Goal: Task Accomplishment & Management: Complete application form

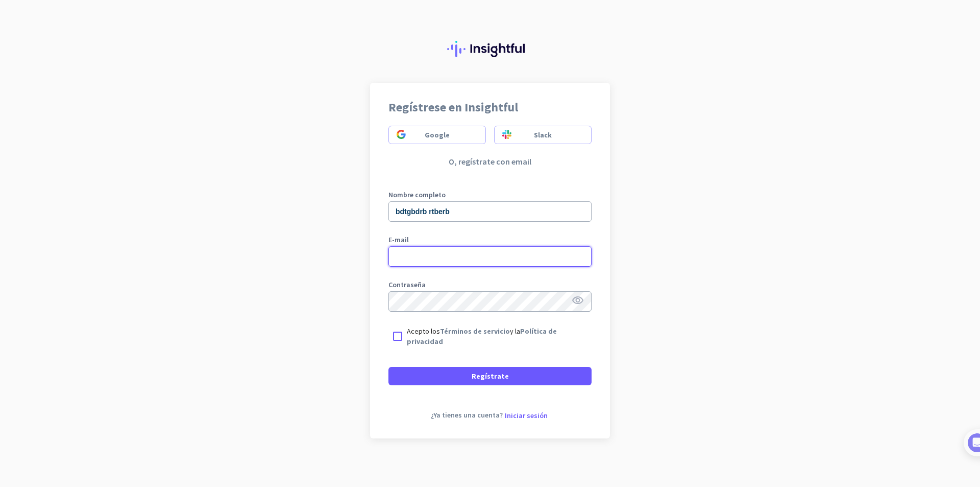
click at [221, 257] on div "Regístrese en Insightful Google Slack O, regístrate con email Nombre completo b…" at bounding box center [490, 243] width 980 height 487
click at [384, 332] on div "Regístrese en Insightful Google Slack O, regístrate con email Nombre completo b…" at bounding box center [490, 260] width 240 height 355
drag, startPoint x: 397, startPoint y: 337, endPoint x: 423, endPoint y: 372, distance: 43.8
click at [399, 337] on div at bounding box center [398, 336] width 18 height 18
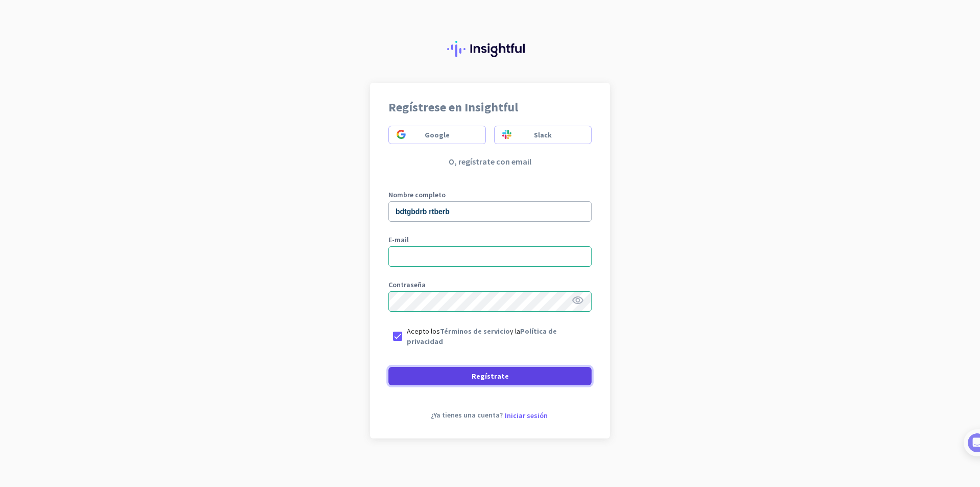
click at [437, 387] on span at bounding box center [490, 376] width 203 height 25
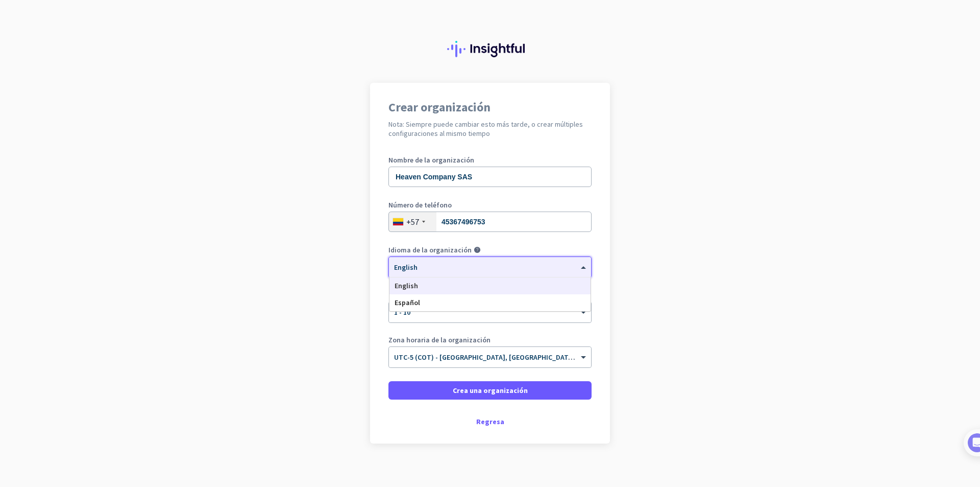
click at [458, 268] on div at bounding box center [490, 263] width 202 height 9
click at [428, 299] on div "Español" at bounding box center [490, 302] width 201 height 17
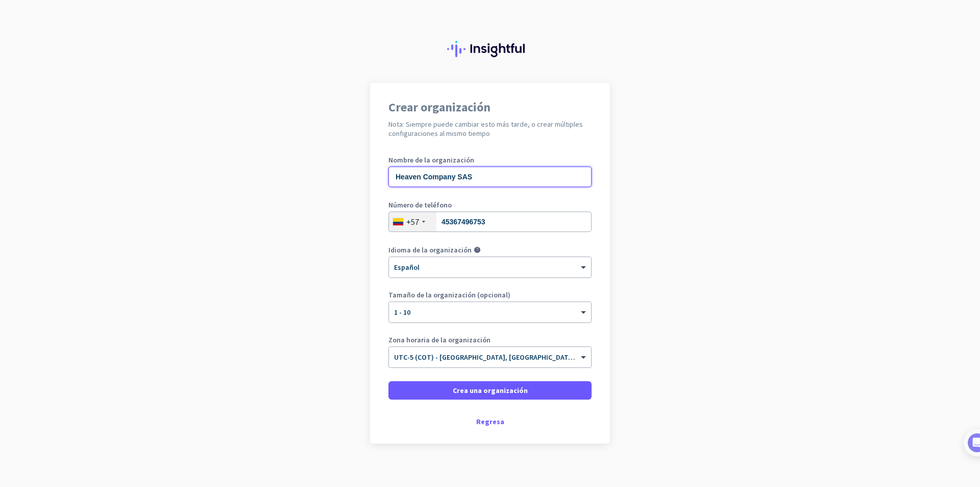
drag, startPoint x: 480, startPoint y: 175, endPoint x: 452, endPoint y: 178, distance: 27.7
click at [452, 178] on input "Heaven Company SAS" at bounding box center [490, 176] width 203 height 20
type input "Heaven Company"
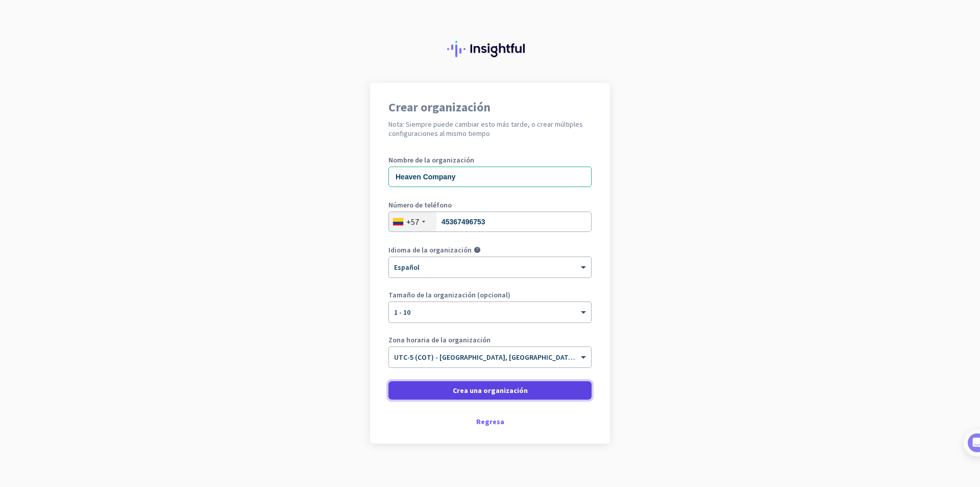
click at [495, 386] on span "Crea una organización" at bounding box center [490, 390] width 75 height 10
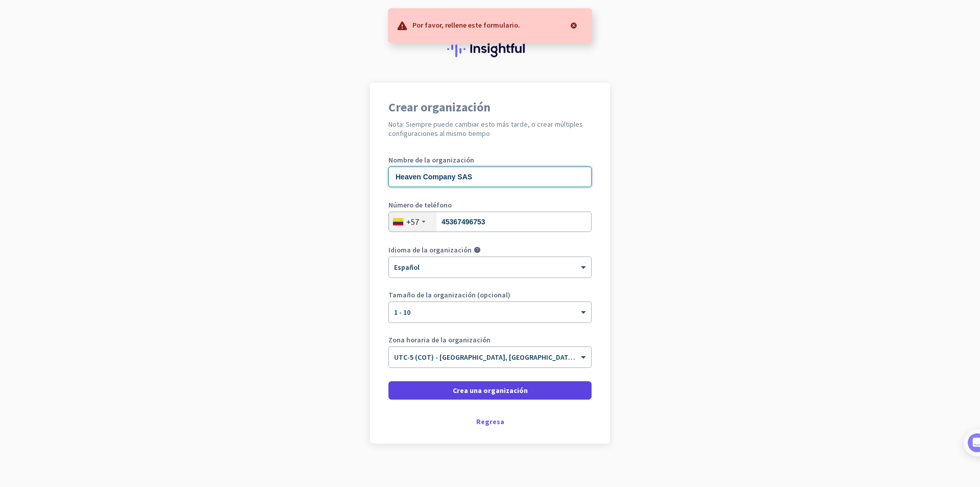
type input "Heaven Company SAS"
click at [500, 390] on span "Crea una organización" at bounding box center [490, 390] width 75 height 10
click at [500, 389] on span "Crea una organización" at bounding box center [490, 390] width 75 height 10
click at [500, 394] on span "Crea una organización" at bounding box center [490, 390] width 75 height 10
click at [517, 225] on input "45367496753" at bounding box center [490, 221] width 203 height 20
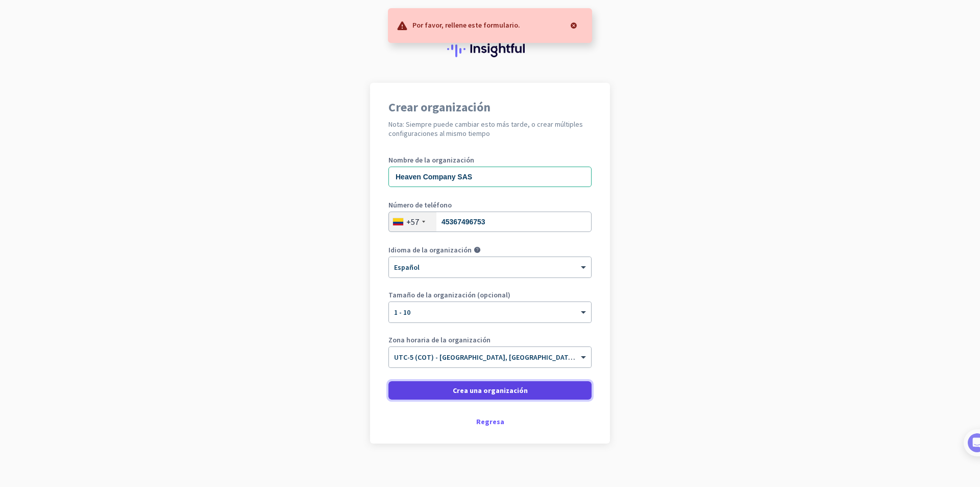
click at [486, 392] on span "Crea una organización" at bounding box center [490, 390] width 75 height 10
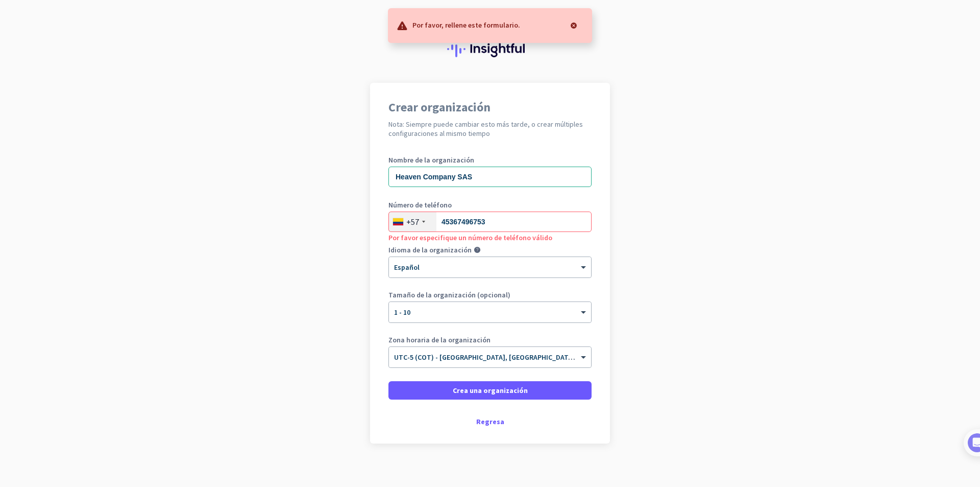
click at [416, 222] on div "+57" at bounding box center [412, 221] width 47 height 19
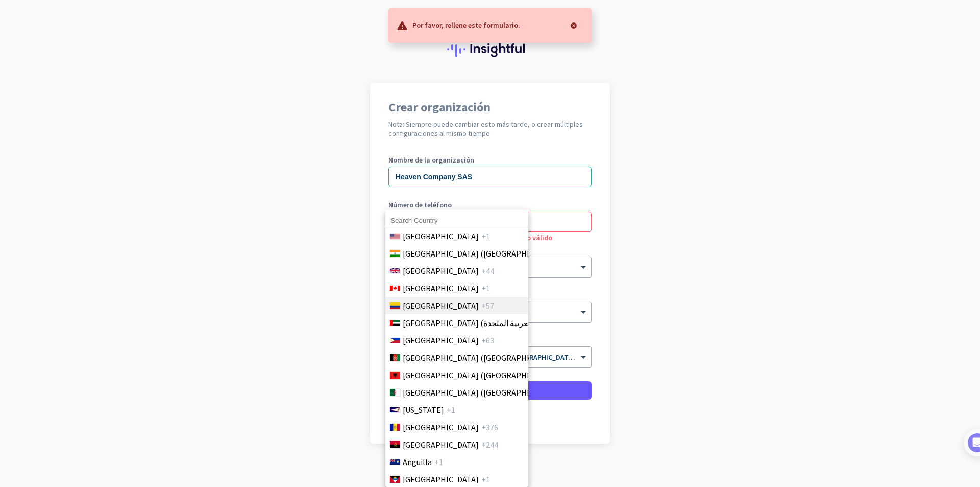
click at [421, 304] on span "Colombia" at bounding box center [441, 305] width 76 height 12
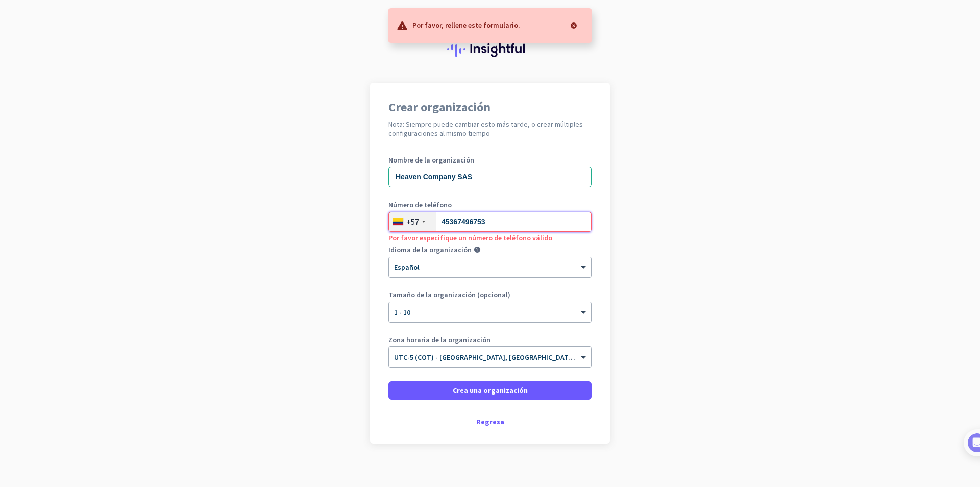
drag, startPoint x: 486, startPoint y: 218, endPoint x: 420, endPoint y: 227, distance: 66.4
click at [420, 227] on div "+57 45367496753" at bounding box center [490, 221] width 203 height 20
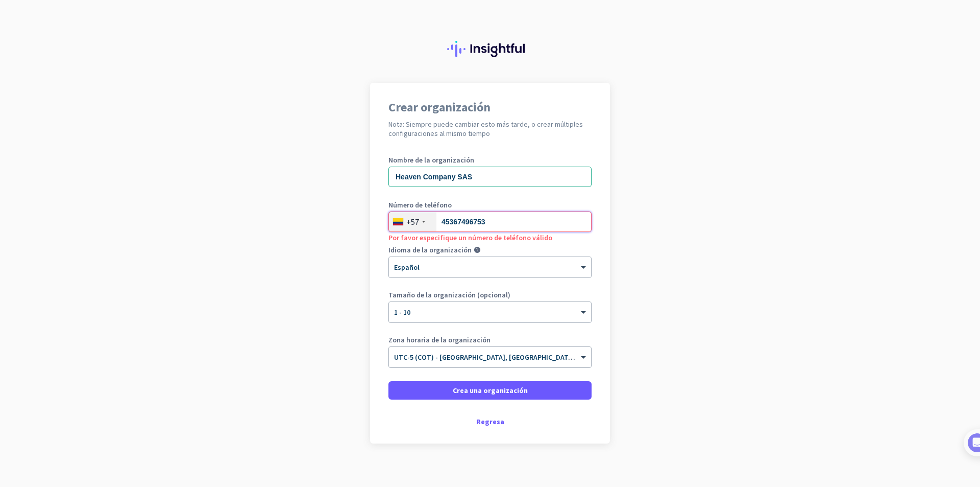
click at [483, 221] on input "45367496753" at bounding box center [490, 221] width 203 height 20
click at [473, 382] on span at bounding box center [490, 390] width 203 height 25
click at [498, 225] on input "4536749675" at bounding box center [490, 221] width 203 height 20
drag, startPoint x: 498, startPoint y: 225, endPoint x: 433, endPoint y: 222, distance: 65.4
click at [433, 222] on div "+57 4536749675" at bounding box center [490, 221] width 203 height 20
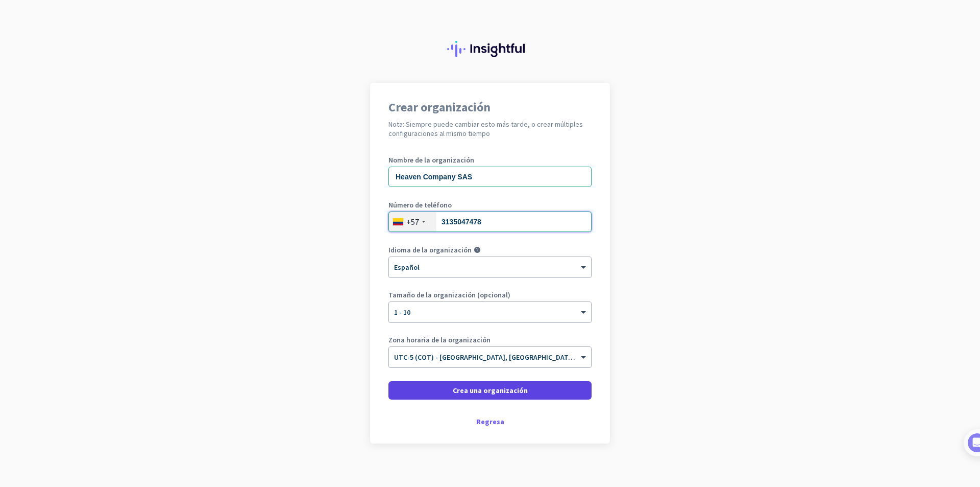
type input "3135047478"
click at [517, 385] on span "Crea una organización" at bounding box center [490, 390] width 75 height 10
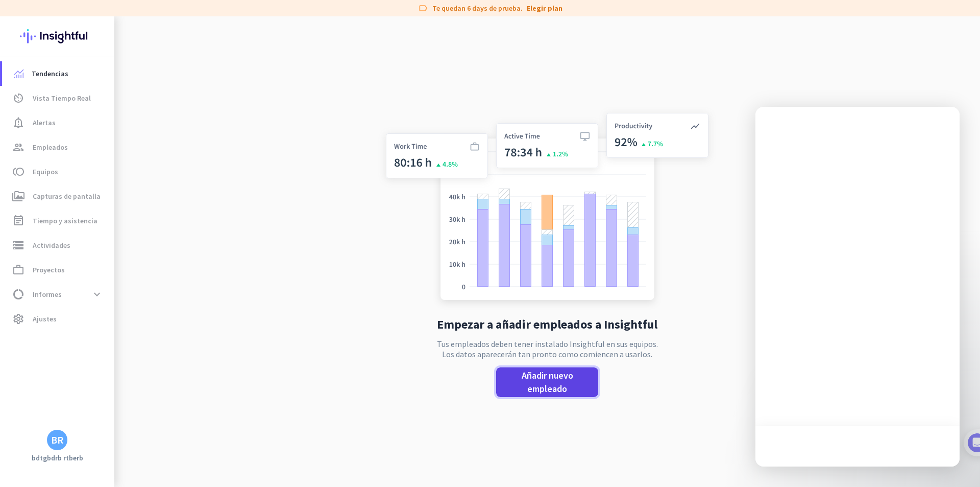
click at [575, 375] on span "Añadir nuevo empleado" at bounding box center [548, 382] width 86 height 27
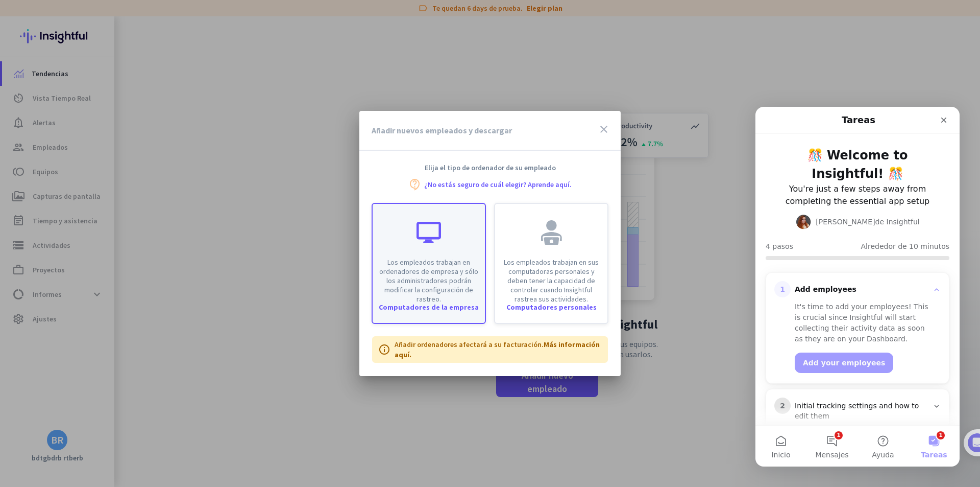
click at [449, 230] on div "Los empleados trabajan en ordenadores de empresa y sólo los administradores pod…" at bounding box center [429, 254] width 112 height 100
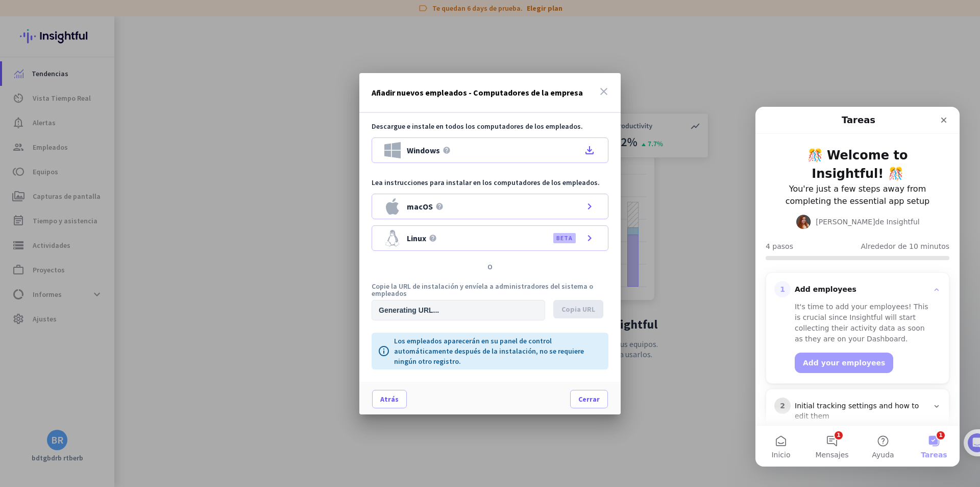
type input "https://app.insightful.io/#/installation/company?token=eyJhbGciOiJIUzI1NiIsInR5…"
click at [488, 150] on div "Windows help file_download" at bounding box center [490, 150] width 237 height 26
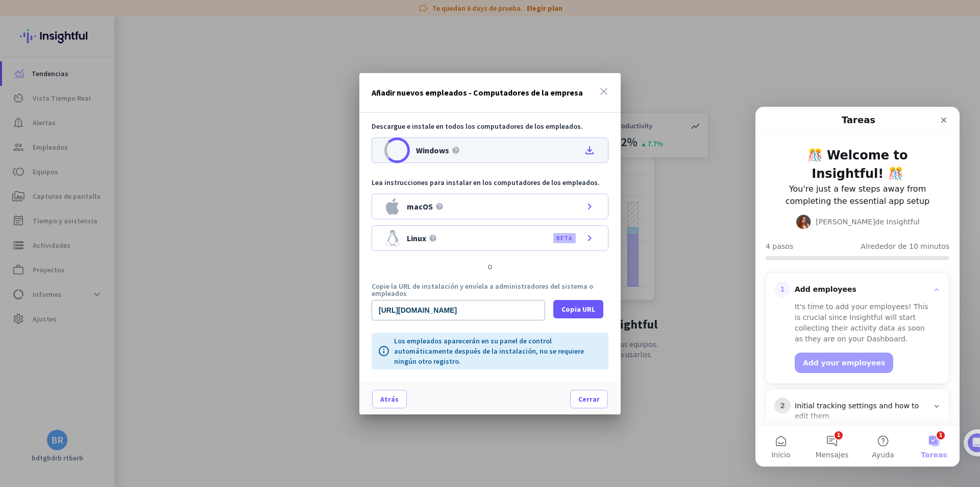
click at [587, 151] on icon "file_download" at bounding box center [590, 150] width 12 height 12
click at [577, 308] on span "Copia URL" at bounding box center [579, 309] width 34 height 10
click at [596, 395] on span "Cerrar" at bounding box center [589, 399] width 21 height 10
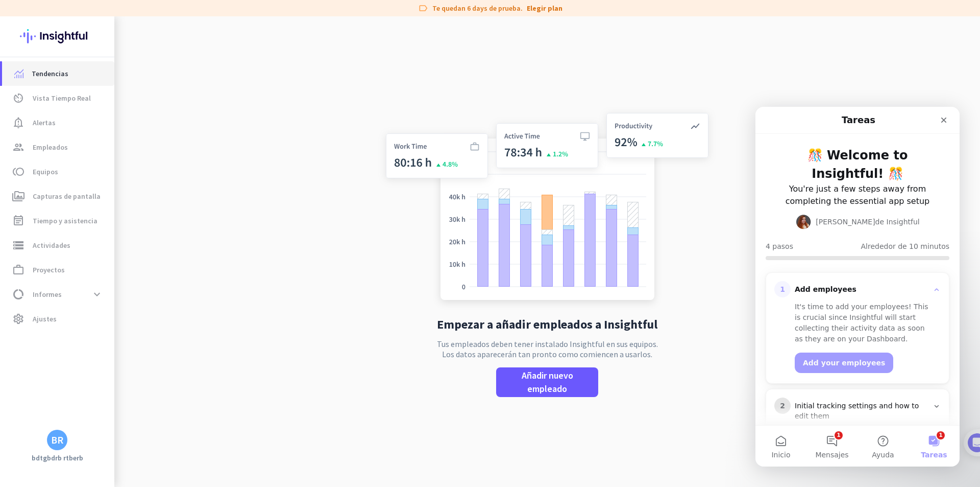
click at [92, 77] on span "Tendencias" at bounding box center [58, 73] width 96 height 12
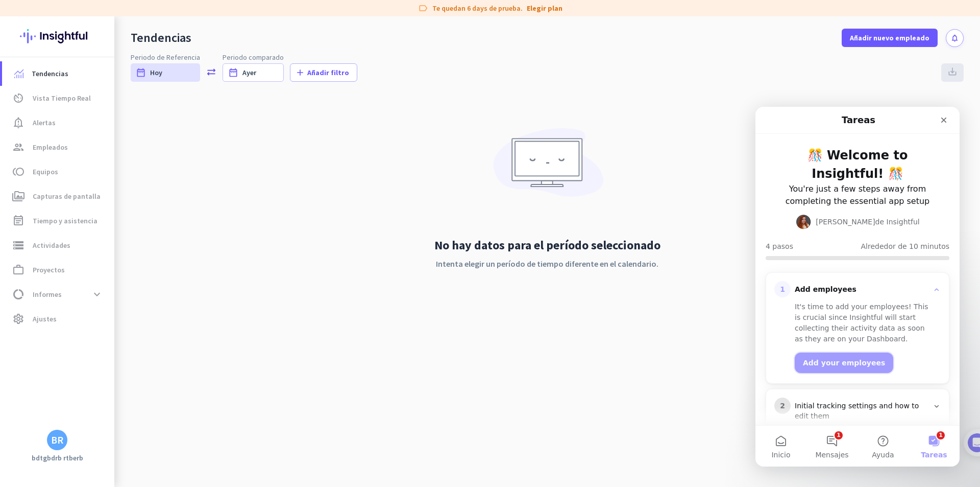
click at [867, 367] on button "Add your employees" at bounding box center [844, 362] width 99 height 20
click at [905, 46] on span at bounding box center [890, 38] width 96 height 25
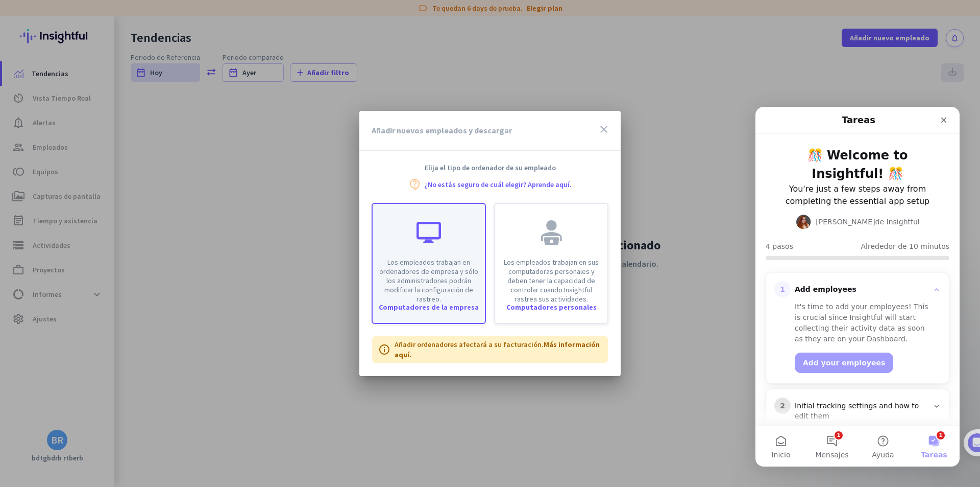
click at [451, 253] on div "Los empleados trabajan en ordenadores de empresa y sólo los administradores pod…" at bounding box center [429, 254] width 112 height 100
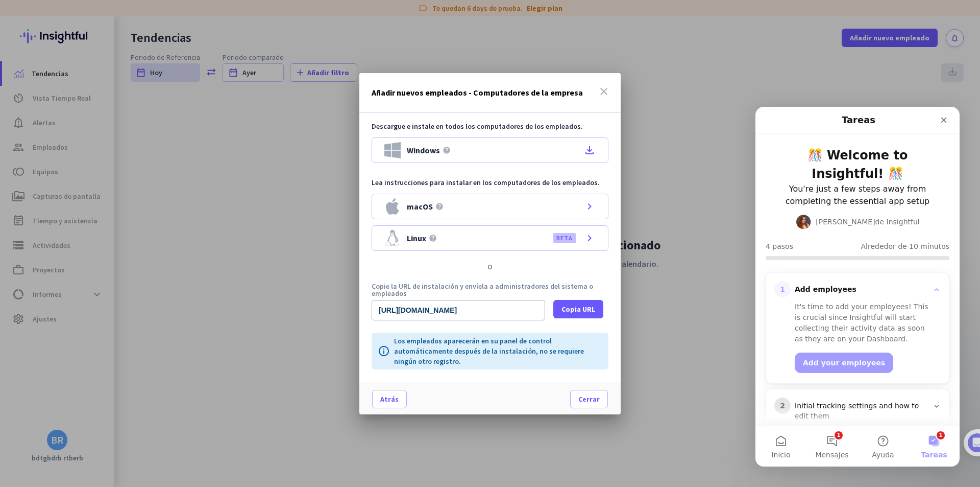
click at [599, 95] on icon "close" at bounding box center [604, 91] width 12 height 12
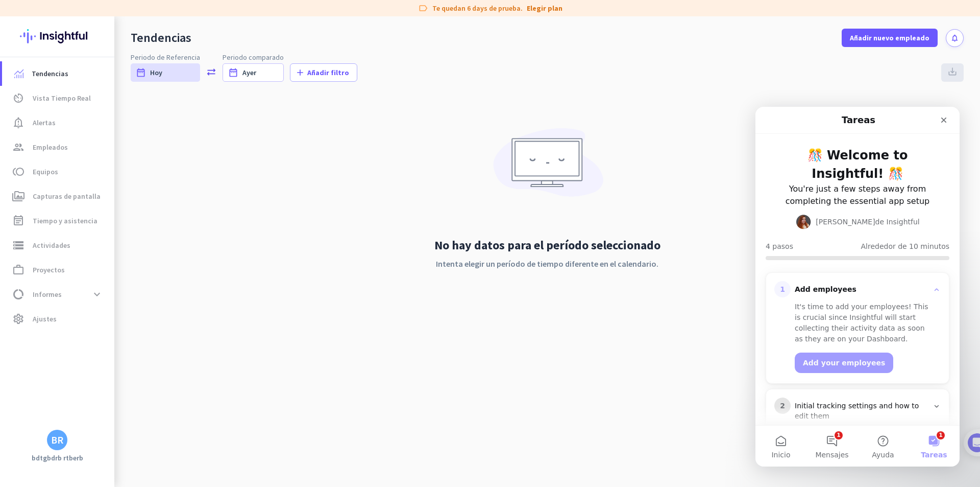
click at [585, 185] on img at bounding box center [547, 166] width 117 height 91
click at [66, 89] on link "av_timer Vista Tiempo Real" at bounding box center [58, 98] width 112 height 25
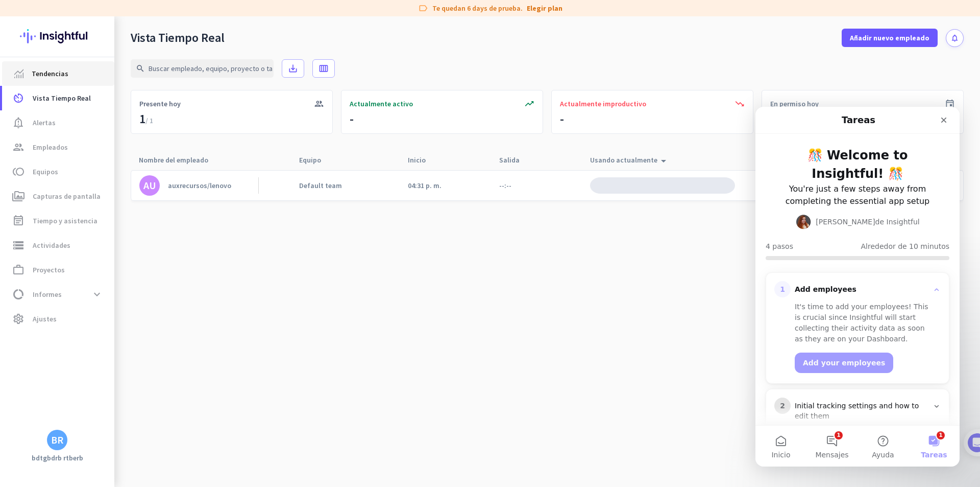
click at [64, 80] on link "Tendencias" at bounding box center [58, 73] width 112 height 25
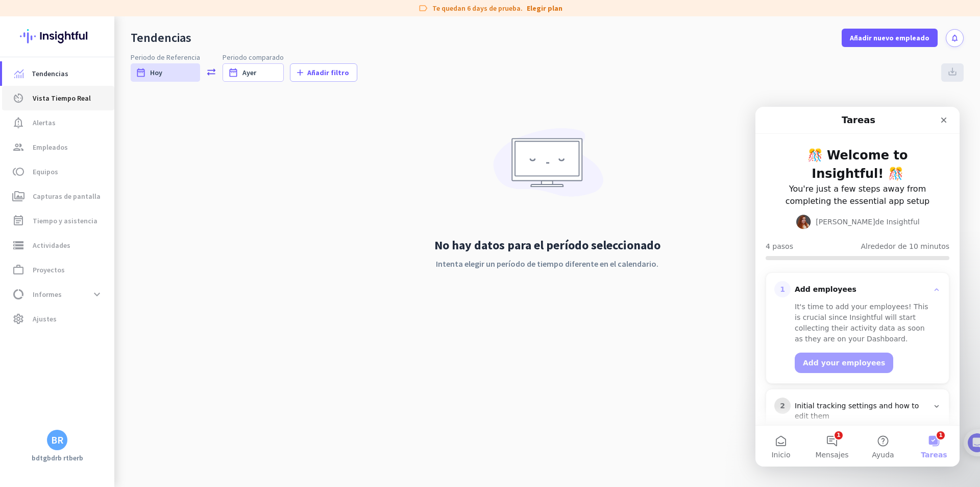
click at [70, 101] on span "Vista Tiempo Real" at bounding box center [62, 98] width 58 height 12
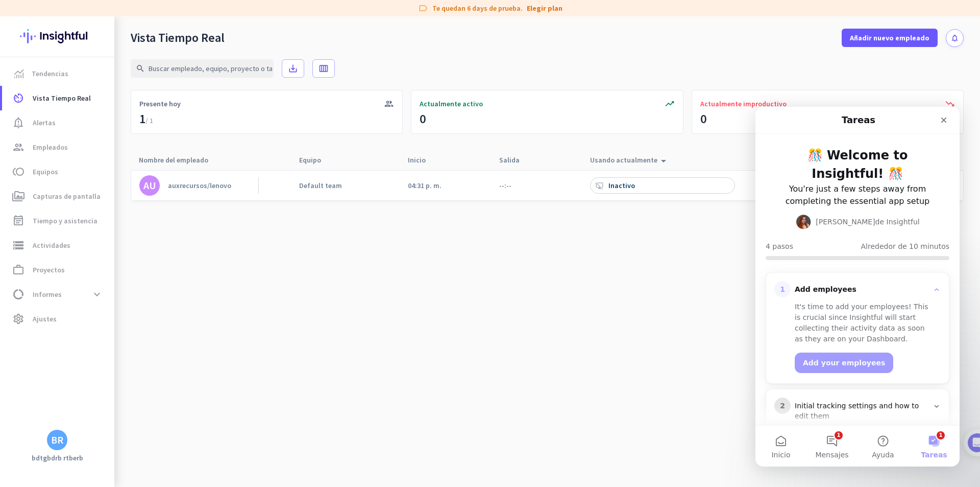
click at [195, 189] on div "auxrecursos/lenovo" at bounding box center [199, 185] width 63 height 9
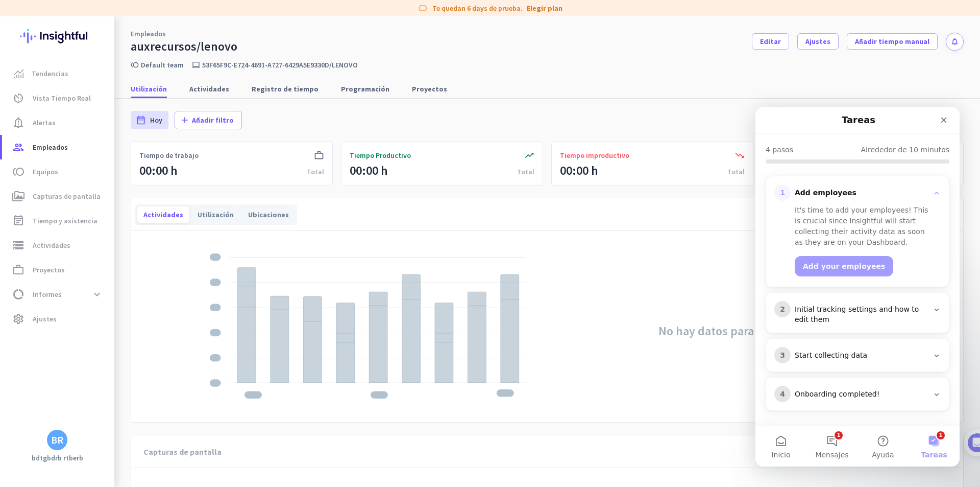
scroll to position [98, 0]
click at [867, 318] on div "Initial tracking settings and how to edit them" at bounding box center [862, 313] width 134 height 20
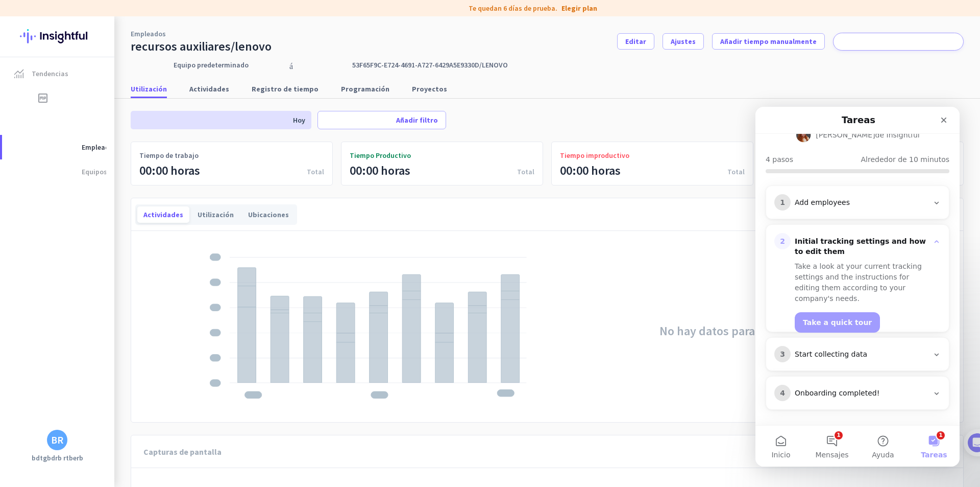
scroll to position [68, 0]
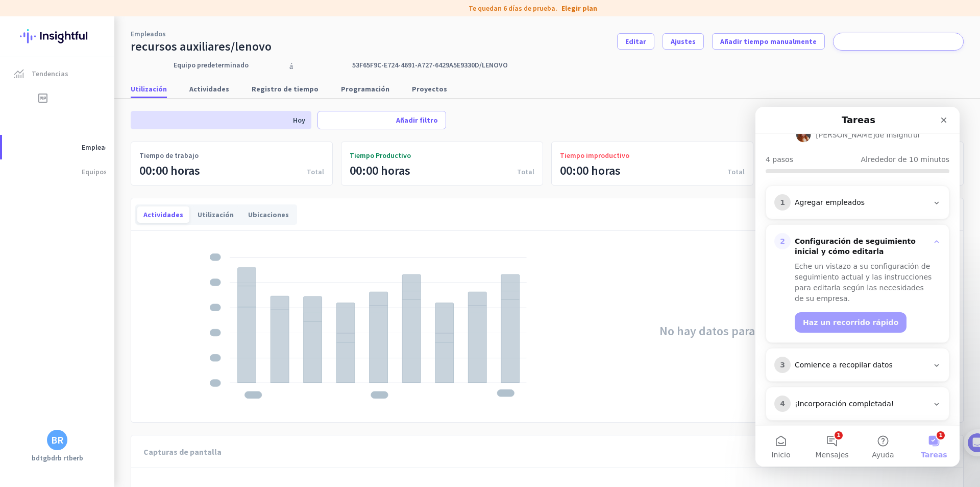
click at [849, 223] on div "1 Agregar empleados 2 Configuración de seguimiento inicial y cómo editarla Eche…" at bounding box center [858, 302] width 184 height 235
click at [874, 318] on font "Haz un recorrido rápido" at bounding box center [850, 322] width 95 height 8
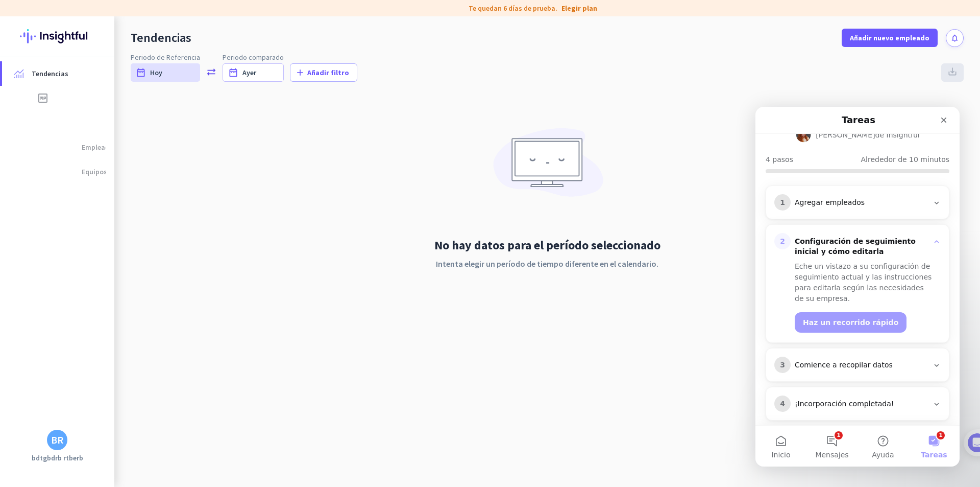
click at [590, 216] on div "No hay datos para el período seleccionado Intenta elegir un período de tiempo d…" at bounding box center [547, 208] width 833 height 226
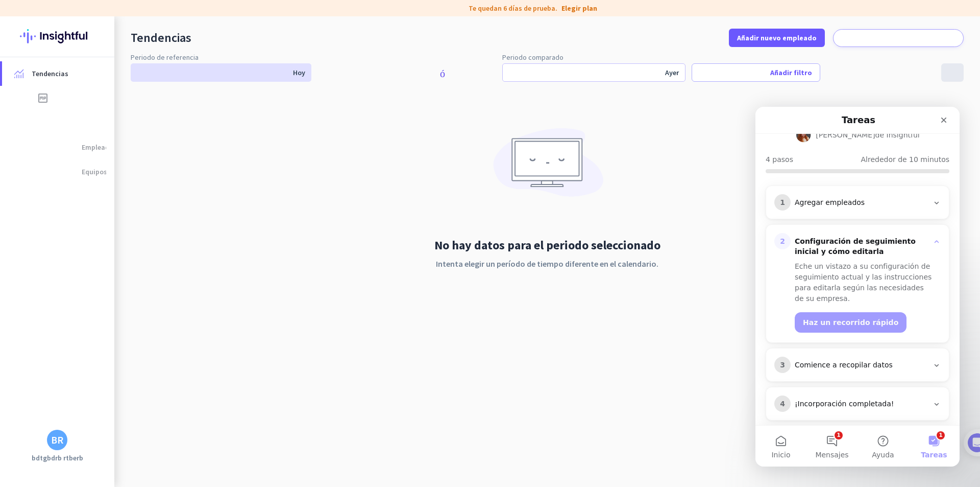
click at [526, 130] on img at bounding box center [547, 166] width 117 height 91
click at [297, 76] on font "Hoy" at bounding box center [299, 72] width 12 height 9
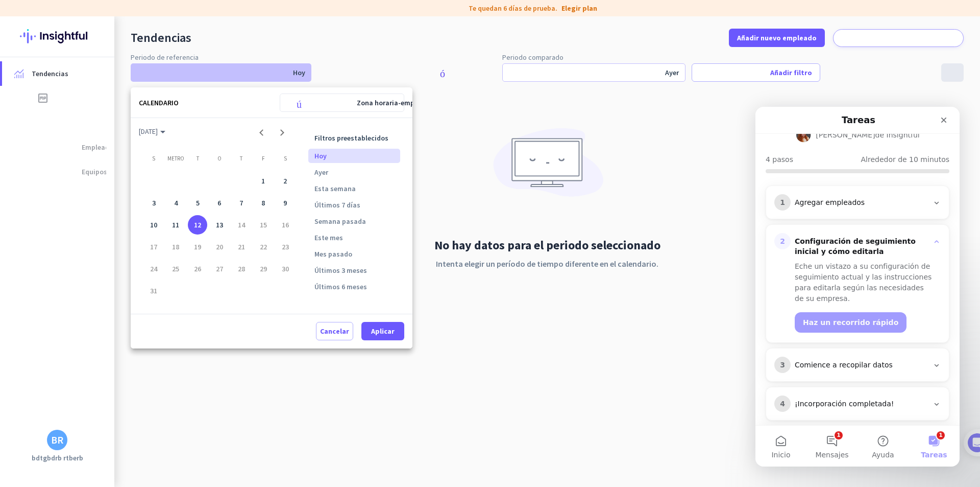
click at [332, 154] on li "Hoy" at bounding box center [354, 156] width 92 height 14
click at [392, 326] on span "Aplicar" at bounding box center [382, 331] width 23 height 10
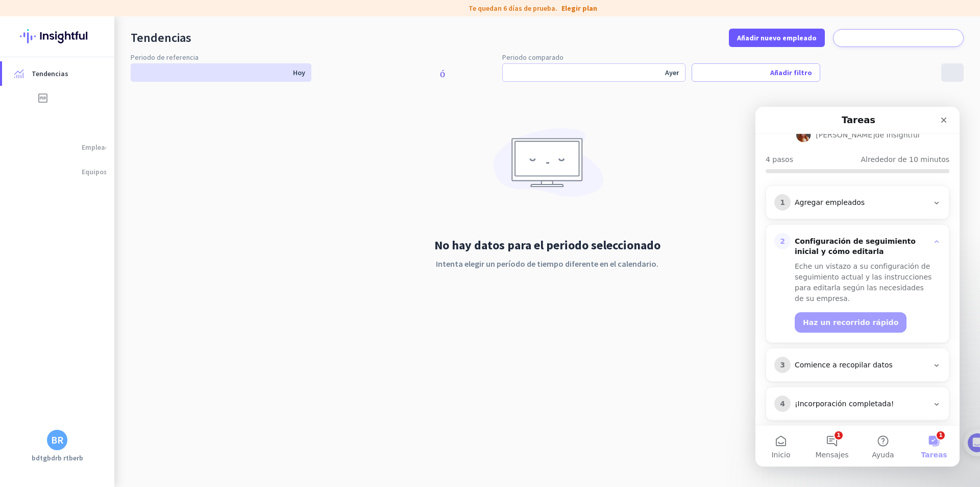
click at [645, 147] on div "No hay datos para el periodo seleccionado Intenta elegir un período de tiempo d…" at bounding box center [547, 208] width 833 height 226
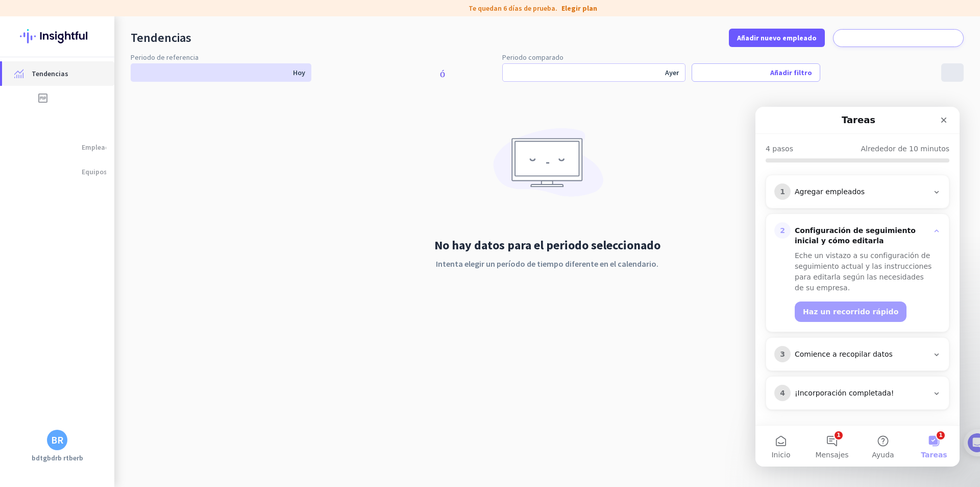
click at [58, 83] on link "Tendencias" at bounding box center [58, 73] width 112 height 25
click at [71, 101] on font "temporizador av" at bounding box center [98, 98] width 172 height 12
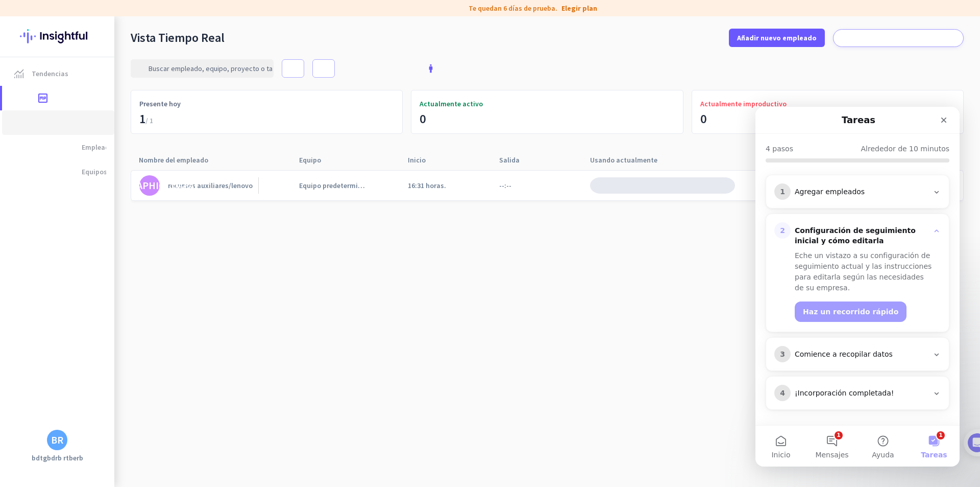
click at [70, 127] on font "notificación_importante" at bounding box center [143, 122] width 263 height 12
